Goal: Find specific page/section: Find specific page/section

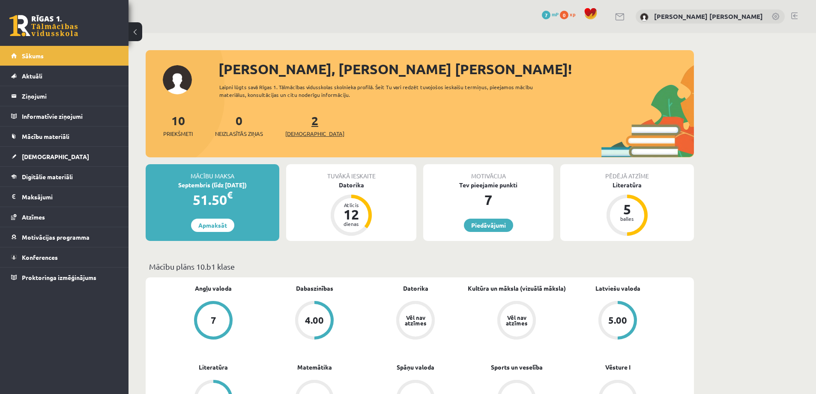
click at [299, 125] on link "2 Ieskaites" at bounding box center [314, 125] width 59 height 25
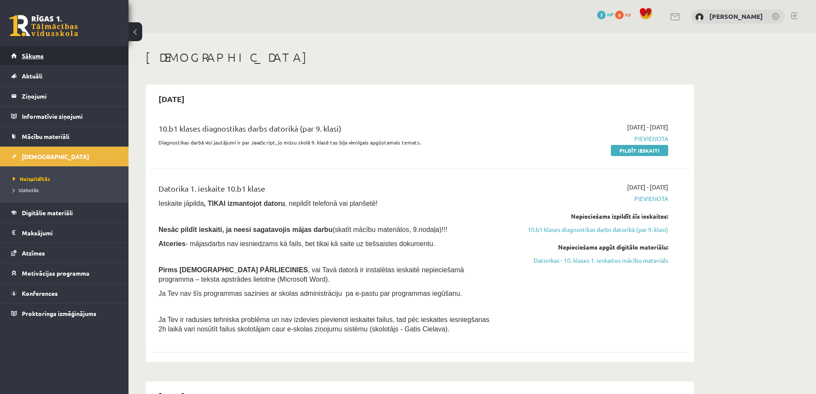
click at [35, 56] on span "Sākums" at bounding box center [33, 56] width 22 height 8
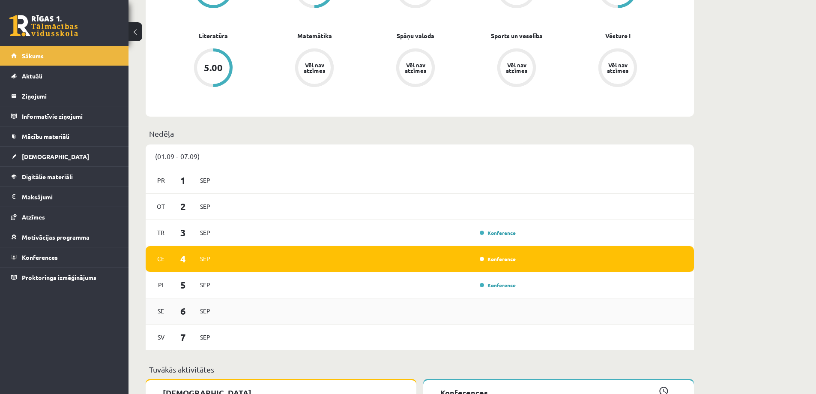
scroll to position [385, 0]
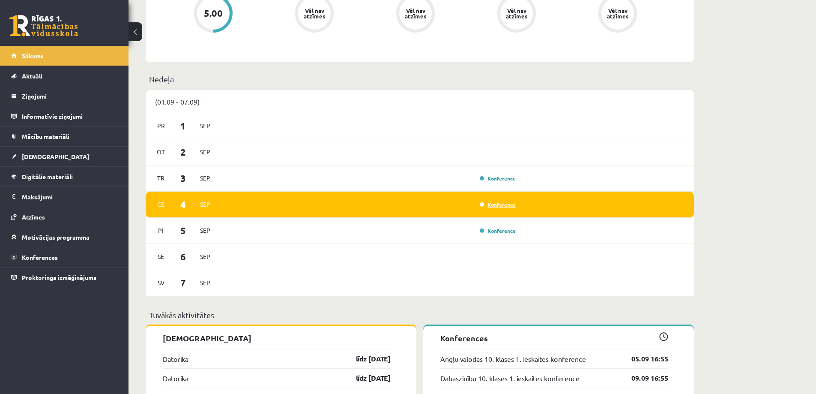
click at [492, 206] on link "Konference" at bounding box center [498, 204] width 36 height 7
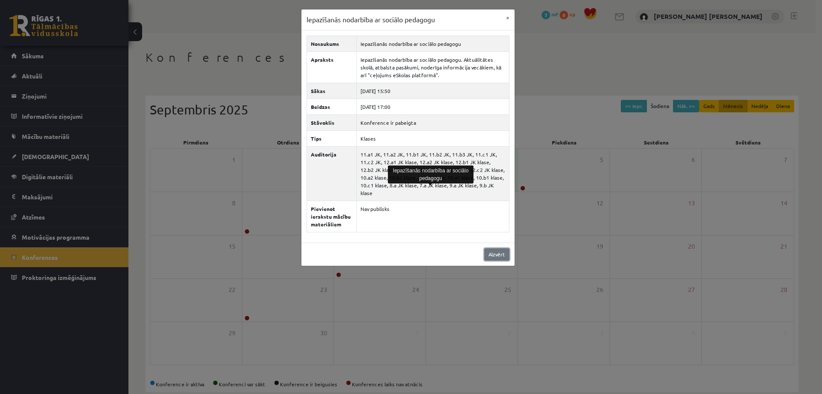
click at [489, 248] on link "Aizvērt" at bounding box center [496, 254] width 25 height 12
